Goal: Transaction & Acquisition: Purchase product/service

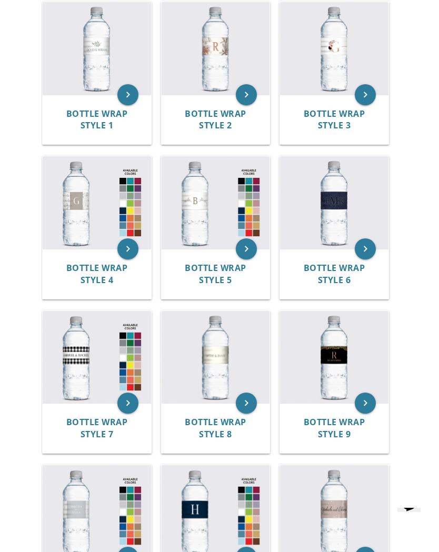
scroll to position [339, 0]
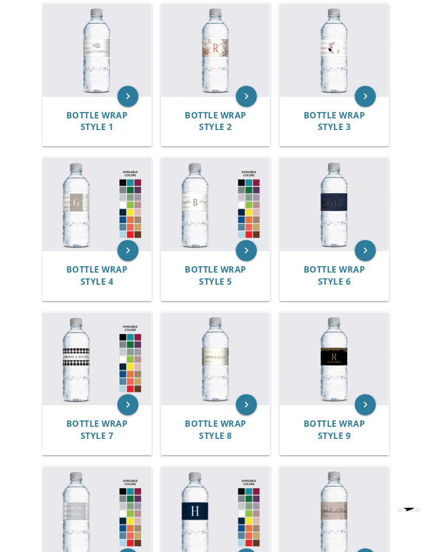
click at [108, 375] on img at bounding box center [97, 359] width 108 height 93
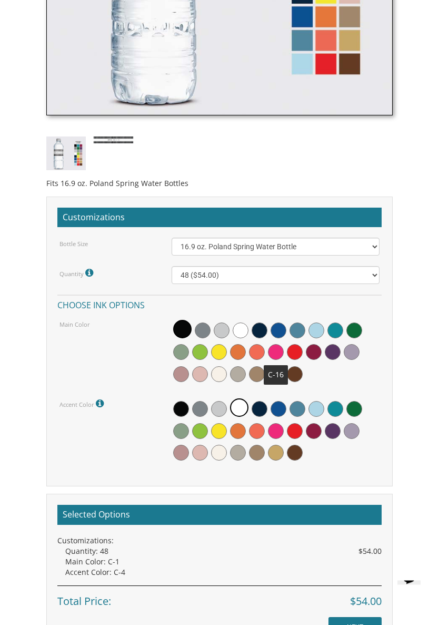
scroll to position [624, 0]
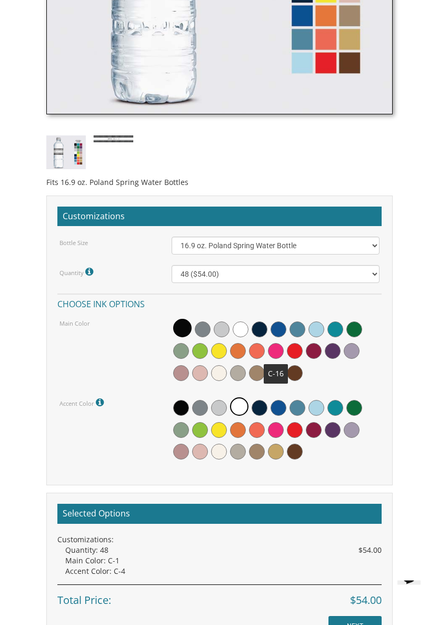
click at [279, 349] on span at bounding box center [276, 351] width 16 height 16
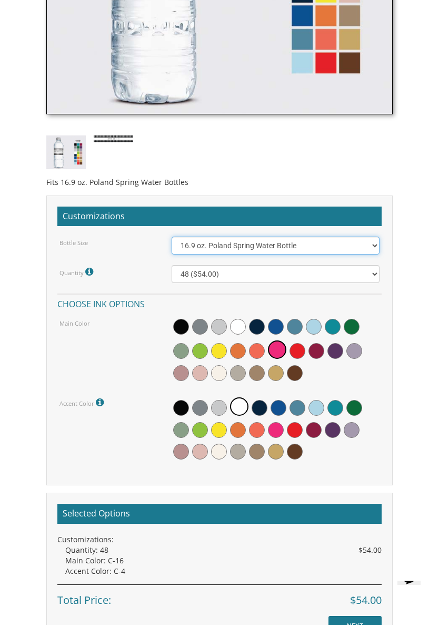
click at [370, 244] on select "16.9 oz. Poland Spring Water Bottle 13.5 oz. [PERSON_NAME] Water Bottle" at bounding box center [276, 245] width 208 height 18
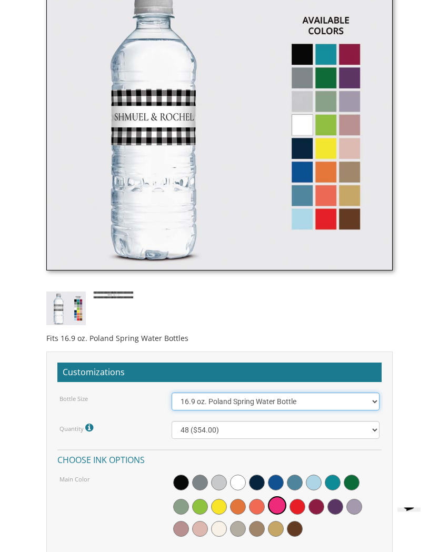
scroll to position [457, 0]
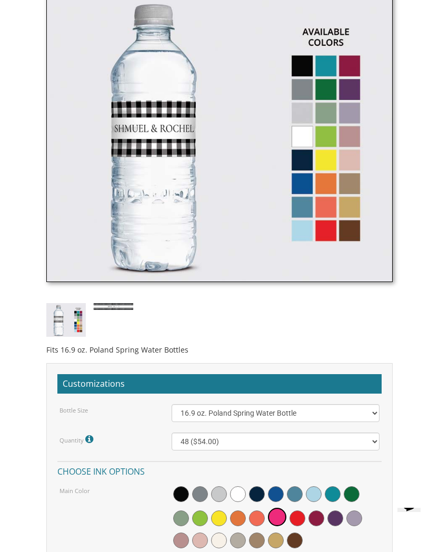
click at [329, 210] on img at bounding box center [219, 134] width 347 height 296
click at [327, 234] on img at bounding box center [219, 134] width 347 height 296
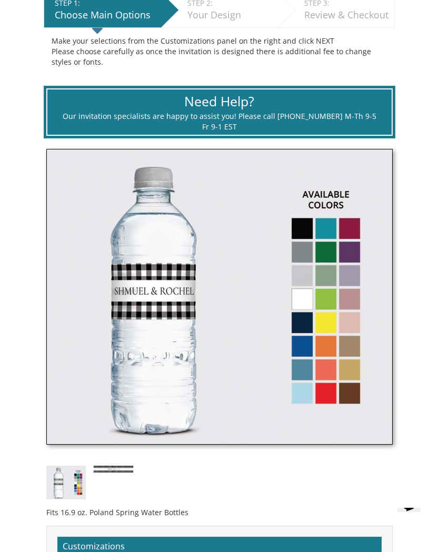
scroll to position [284, 0]
